Goal: Find specific page/section: Find specific page/section

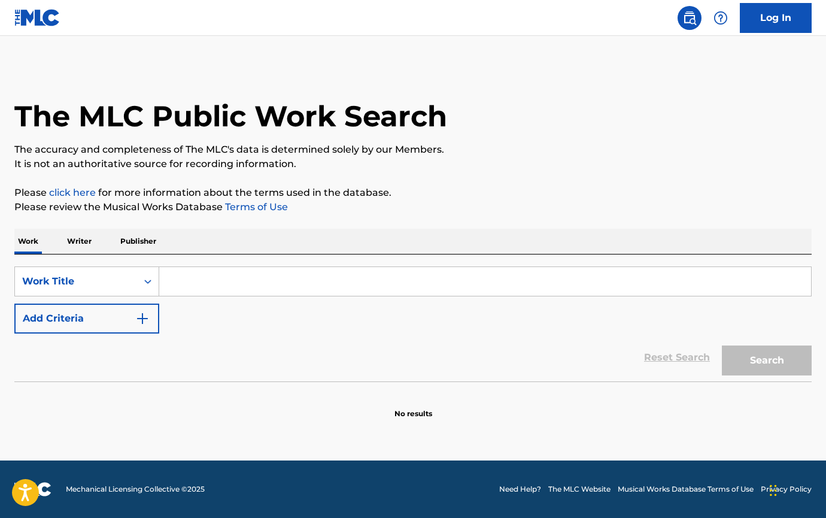
click at [182, 282] on input "Search Form" at bounding box center [485, 281] width 652 height 29
type input "Day O"
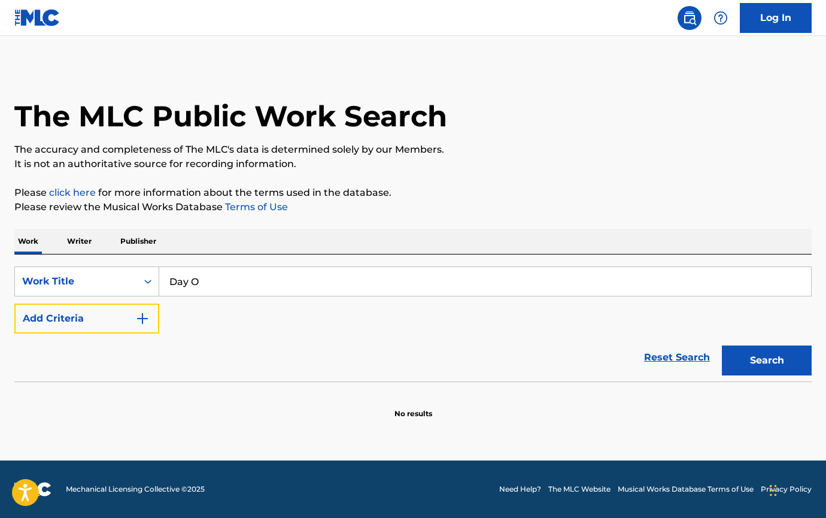
click at [14, 303] on button "Add Criteria" at bounding box center [86, 318] width 145 height 30
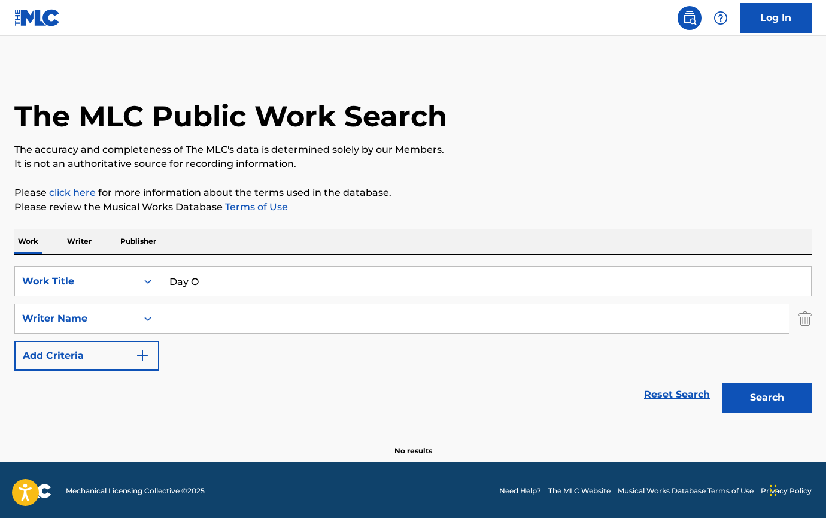
click at [214, 325] on input "Search Form" at bounding box center [474, 318] width 630 height 29
type input "[PERSON_NAME]"
click at [722, 382] on button "Search" at bounding box center [767, 397] width 90 height 30
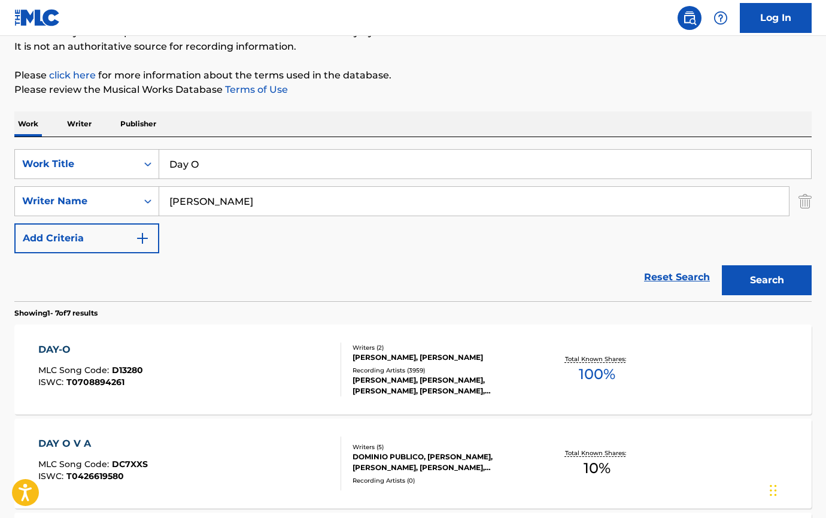
scroll to position [120, 0]
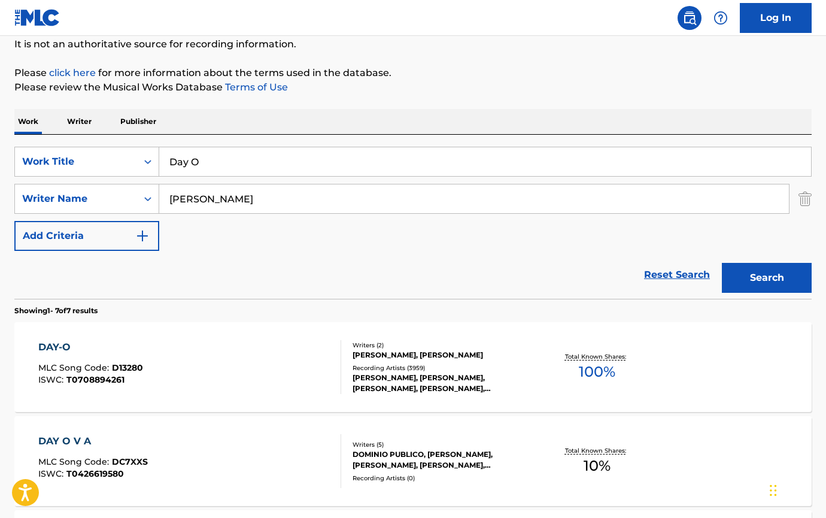
click at [48, 344] on div "DAY-O" at bounding box center [90, 347] width 105 height 14
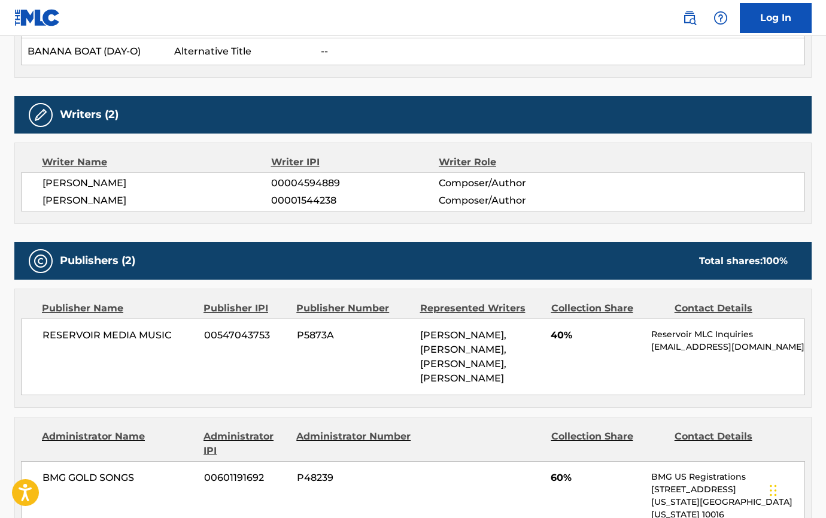
scroll to position [1376, 0]
